Goal: Navigation & Orientation: Go to known website

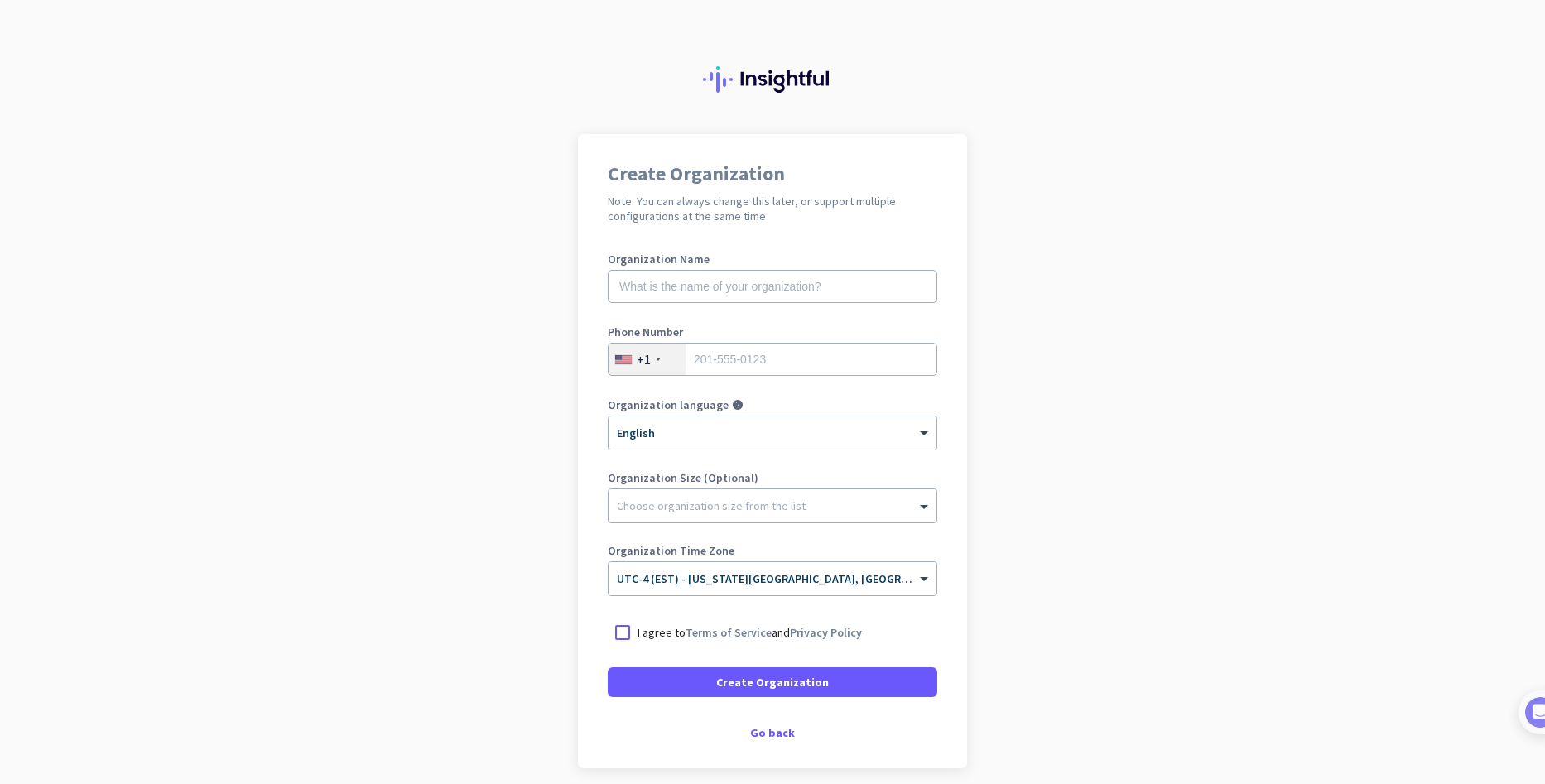
click at [764, 733] on div "Go back" at bounding box center [772, 732] width 329 height 12
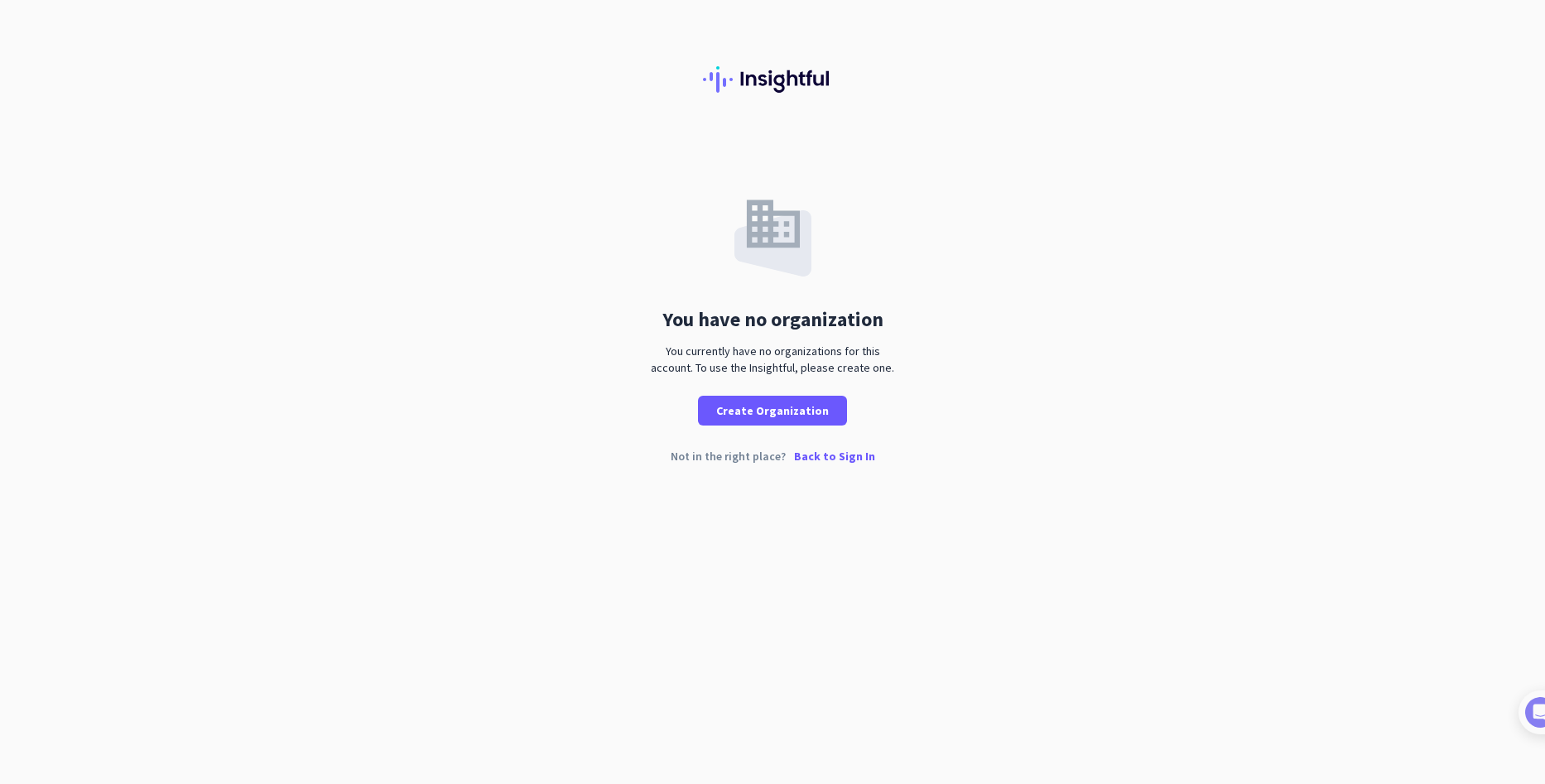
click at [822, 458] on p "Back to Sign In" at bounding box center [835, 456] width 81 height 12
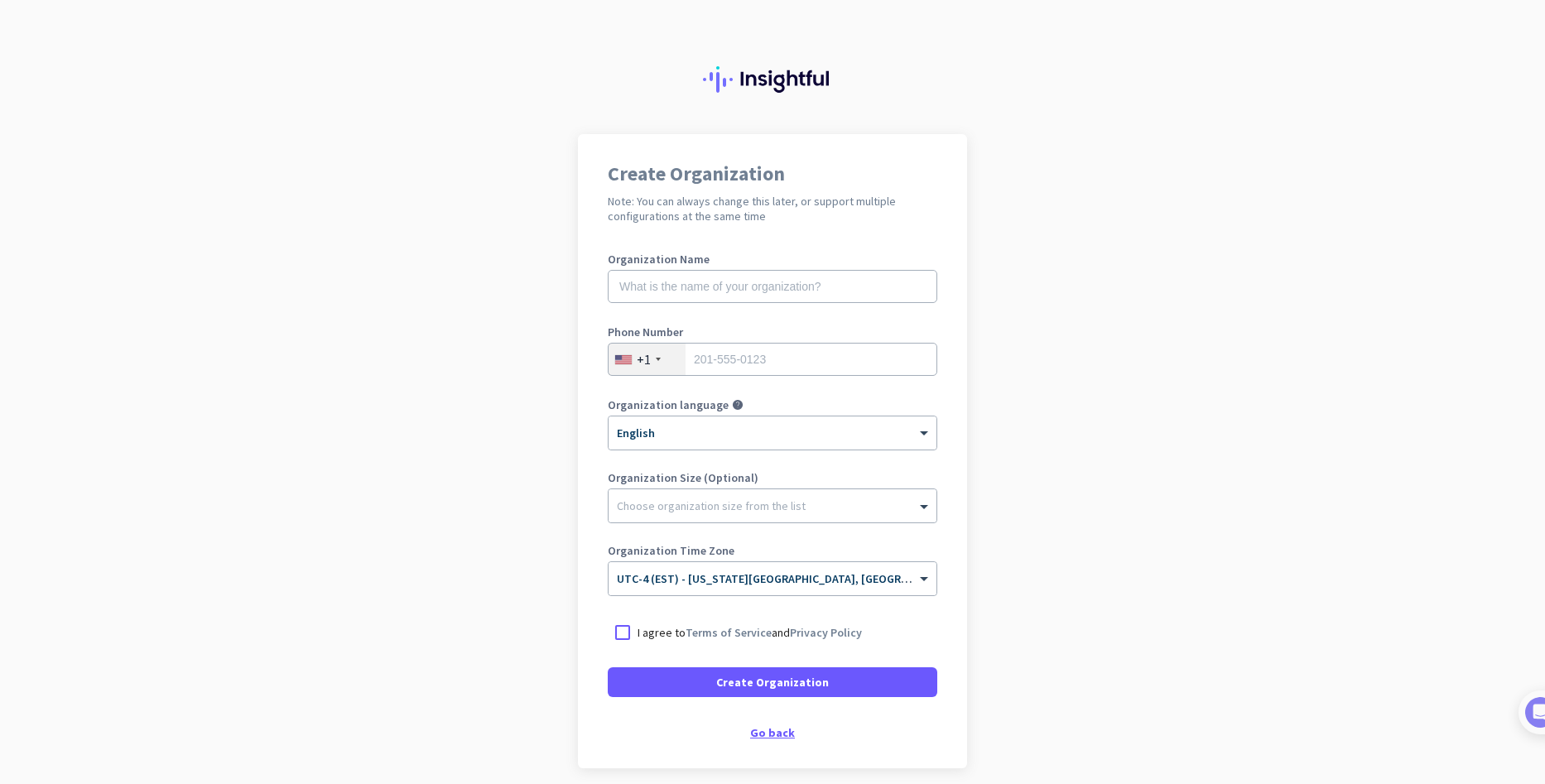
click at [775, 729] on div "Go back" at bounding box center [772, 732] width 329 height 12
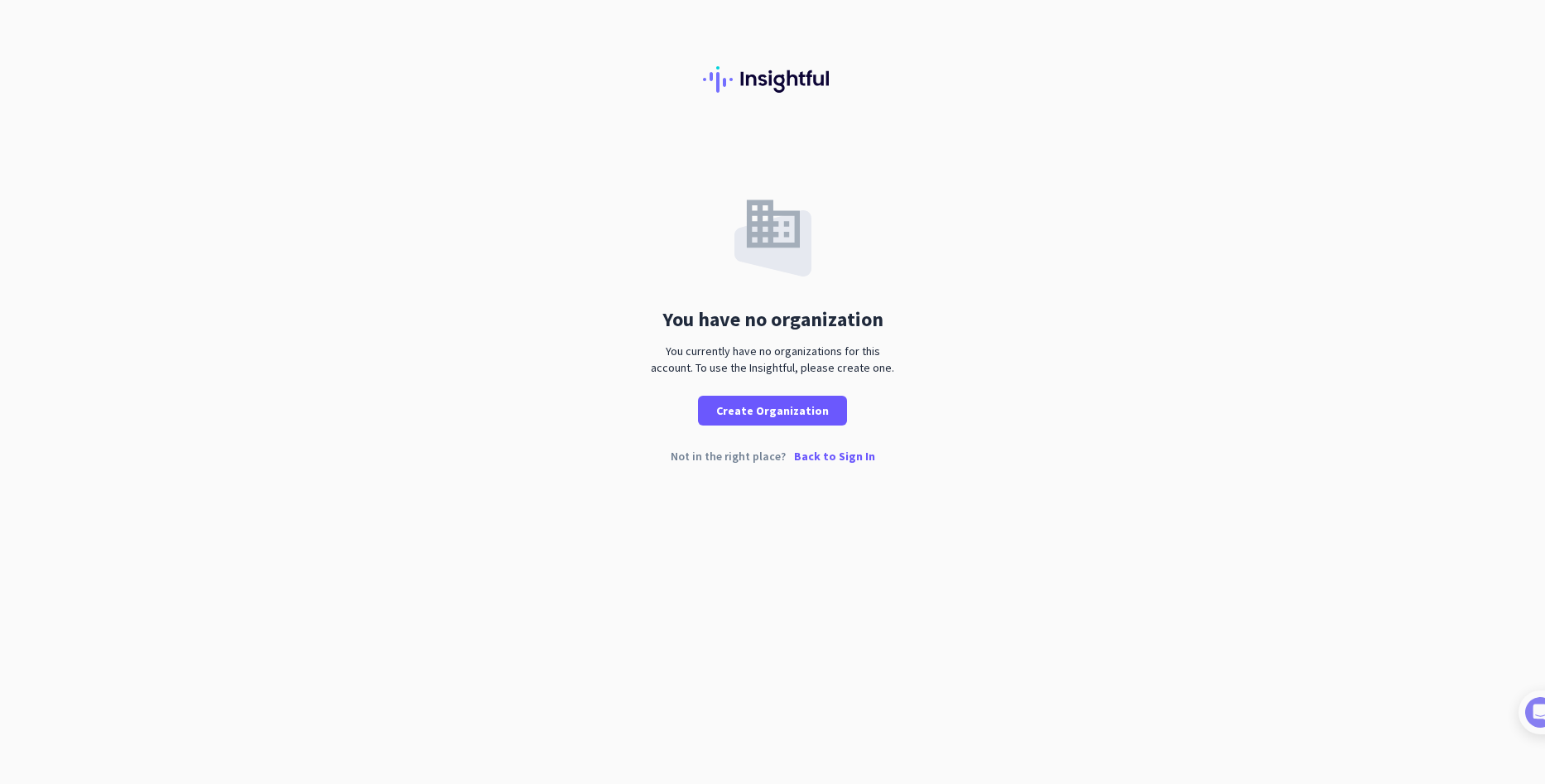
click at [827, 454] on p "Back to Sign In" at bounding box center [835, 456] width 81 height 12
